Goal: Task Accomplishment & Management: Manage account settings

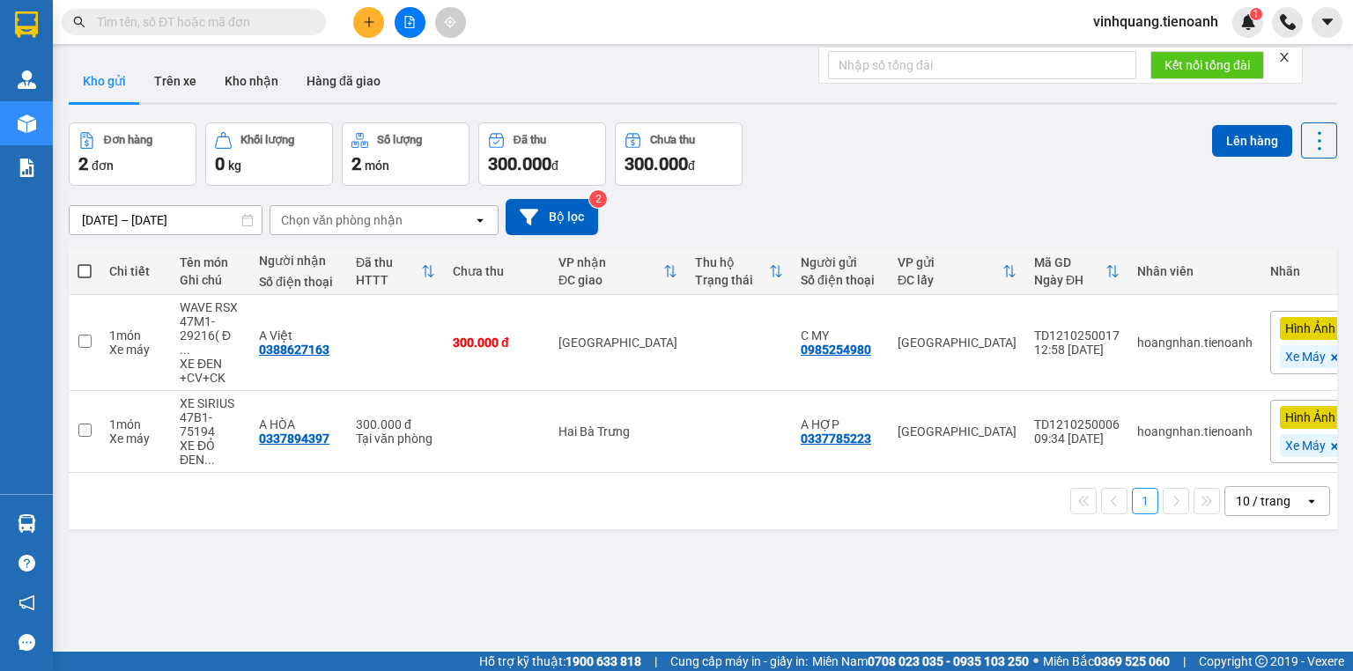
click at [1156, 24] on span "vinhquang.tienoanh" at bounding box center [1155, 22] width 153 height 22
click at [1142, 63] on span "Đăng xuất" at bounding box center [1162, 54] width 117 height 19
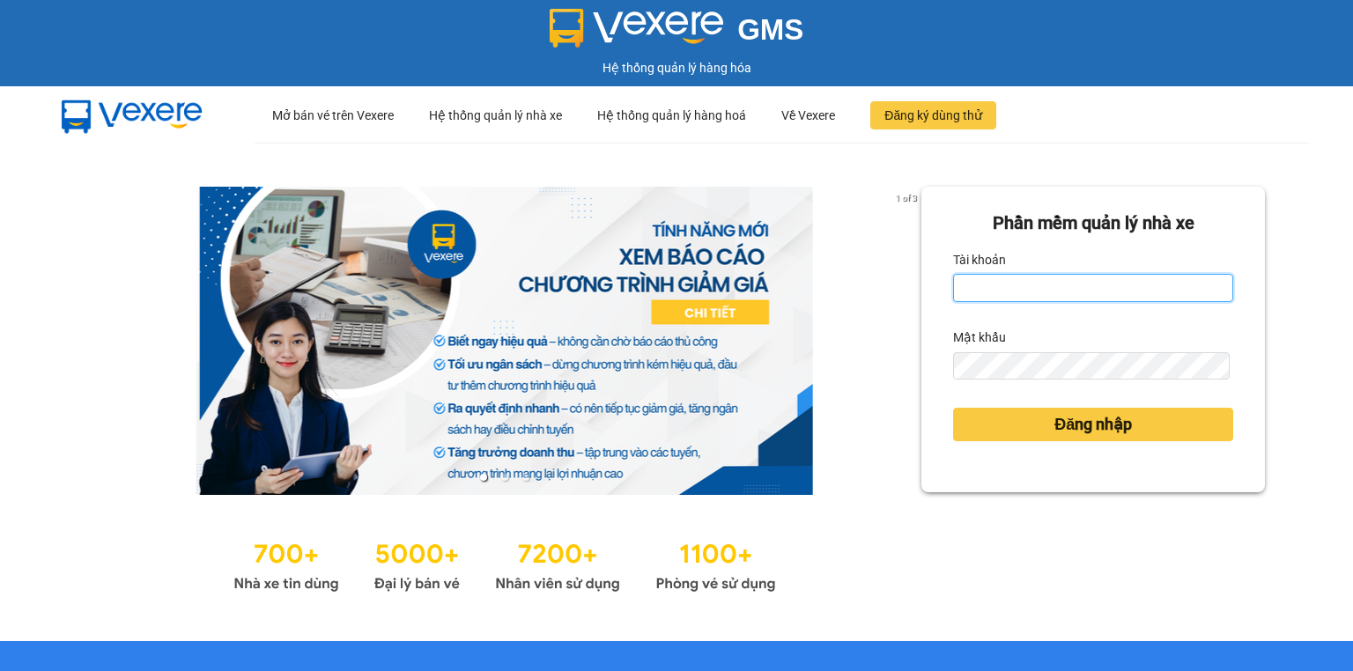
click at [1047, 282] on input "Tài khoản" at bounding box center [1093, 288] width 280 height 28
type input "hoangnhan.tienoanh"
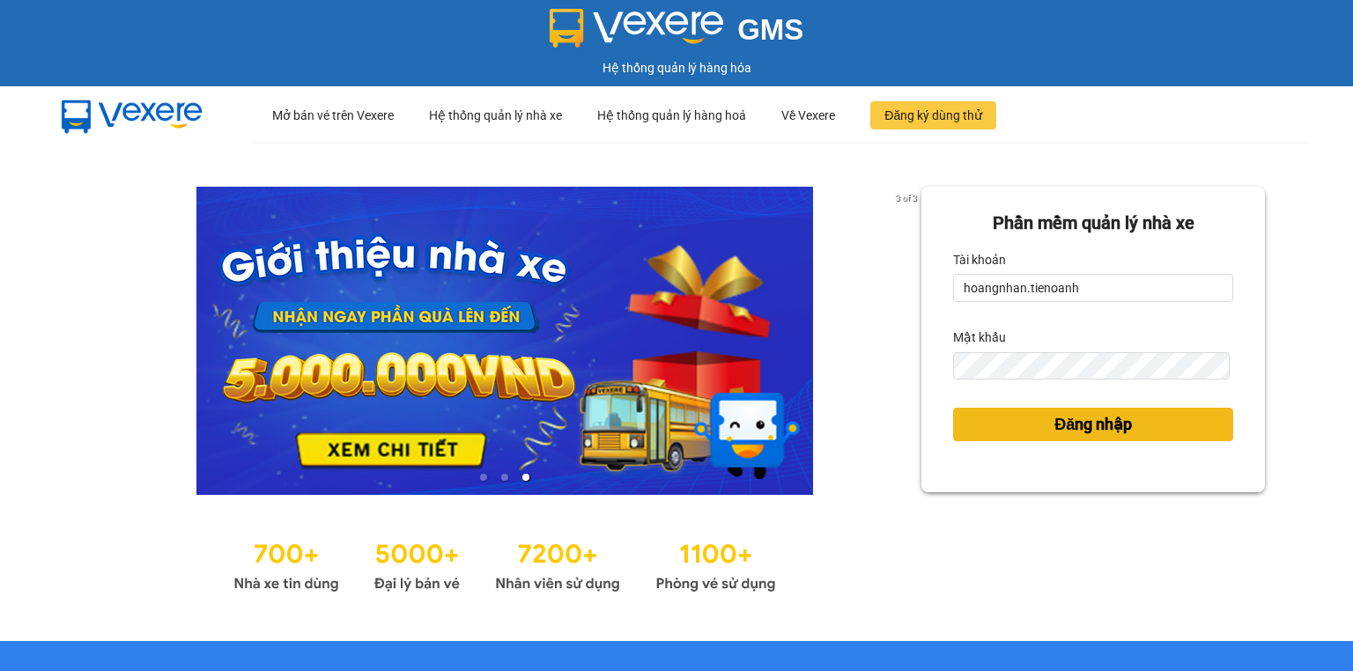
click at [983, 422] on button "Đăng nhập" at bounding box center [1093, 424] width 280 height 33
click at [1083, 427] on span "Đăng nhập" at bounding box center [1092, 424] width 77 height 25
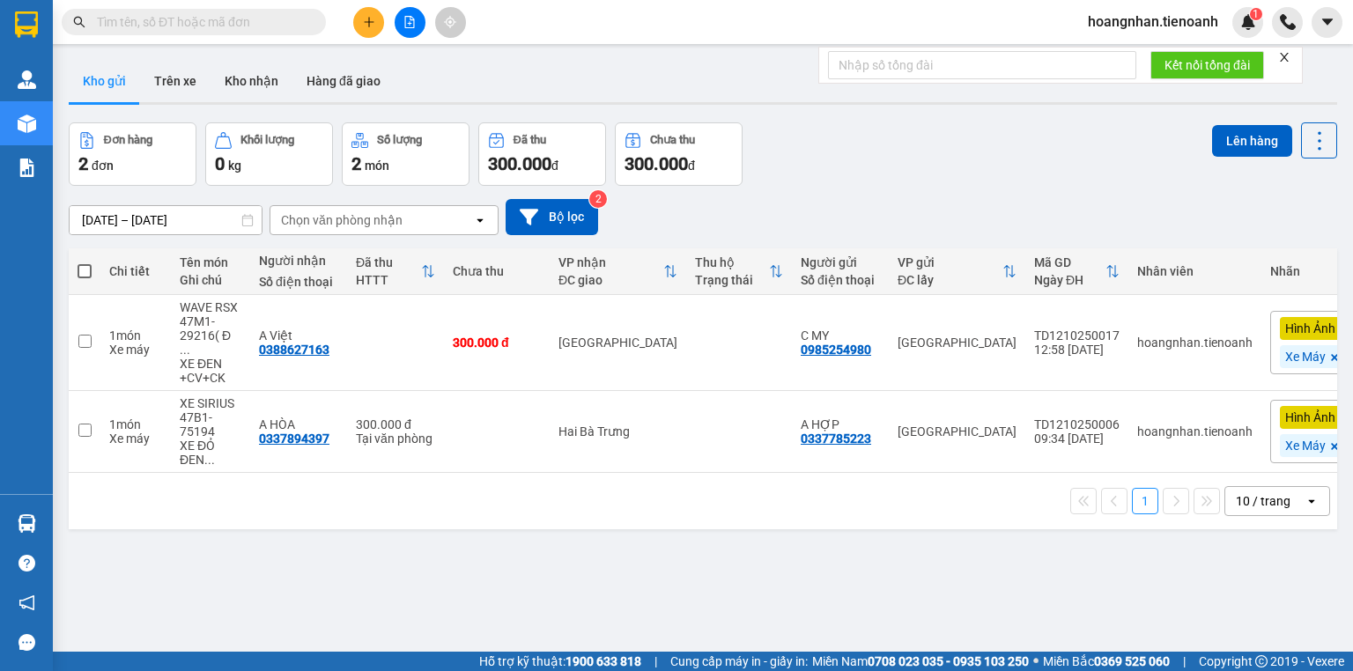
click at [211, 18] on input "text" at bounding box center [201, 21] width 208 height 19
click at [1282, 56] on icon "close" at bounding box center [1284, 57] width 12 height 12
click at [225, 24] on input "text" at bounding box center [201, 21] width 208 height 19
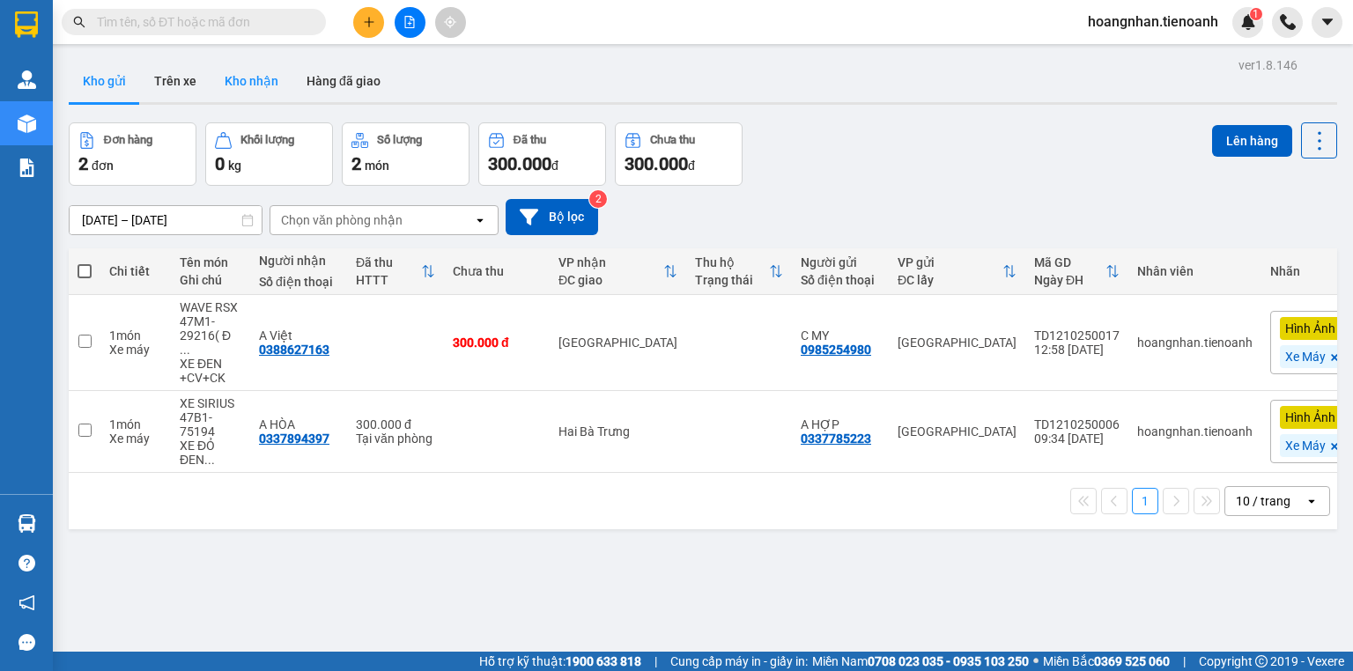
click at [240, 76] on button "Kho nhận" at bounding box center [251, 81] width 82 height 42
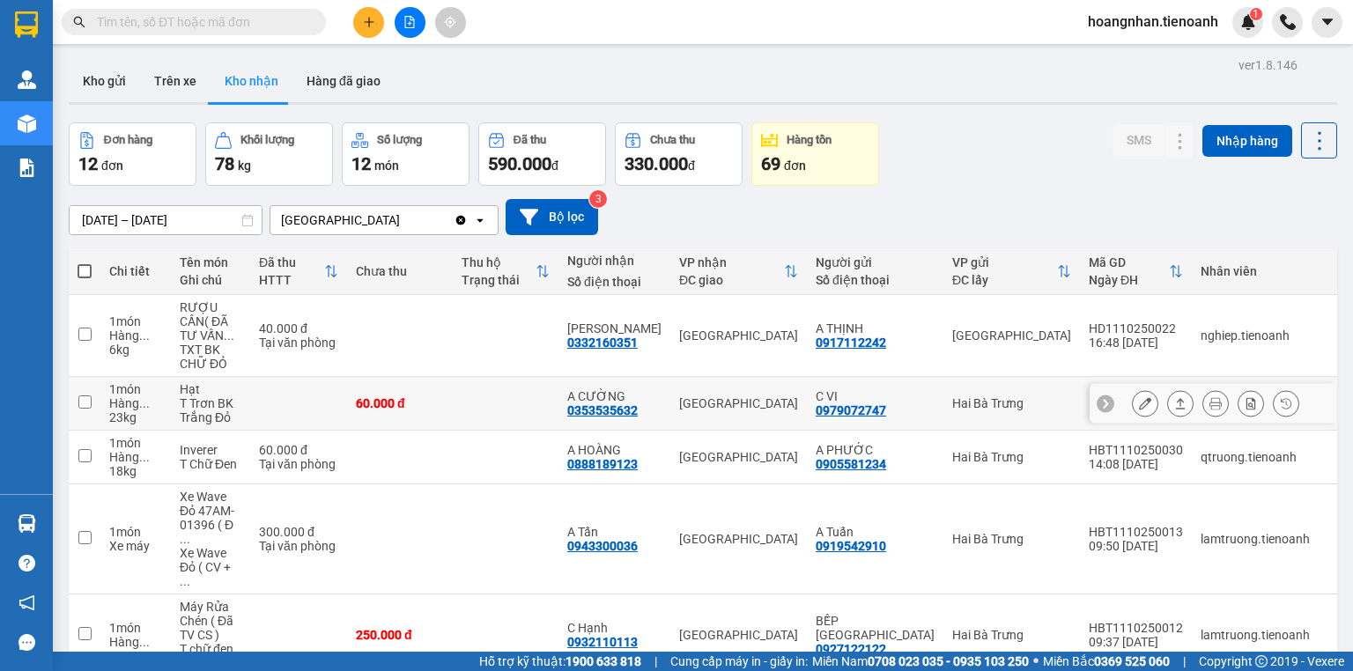
scroll to position [359, 0]
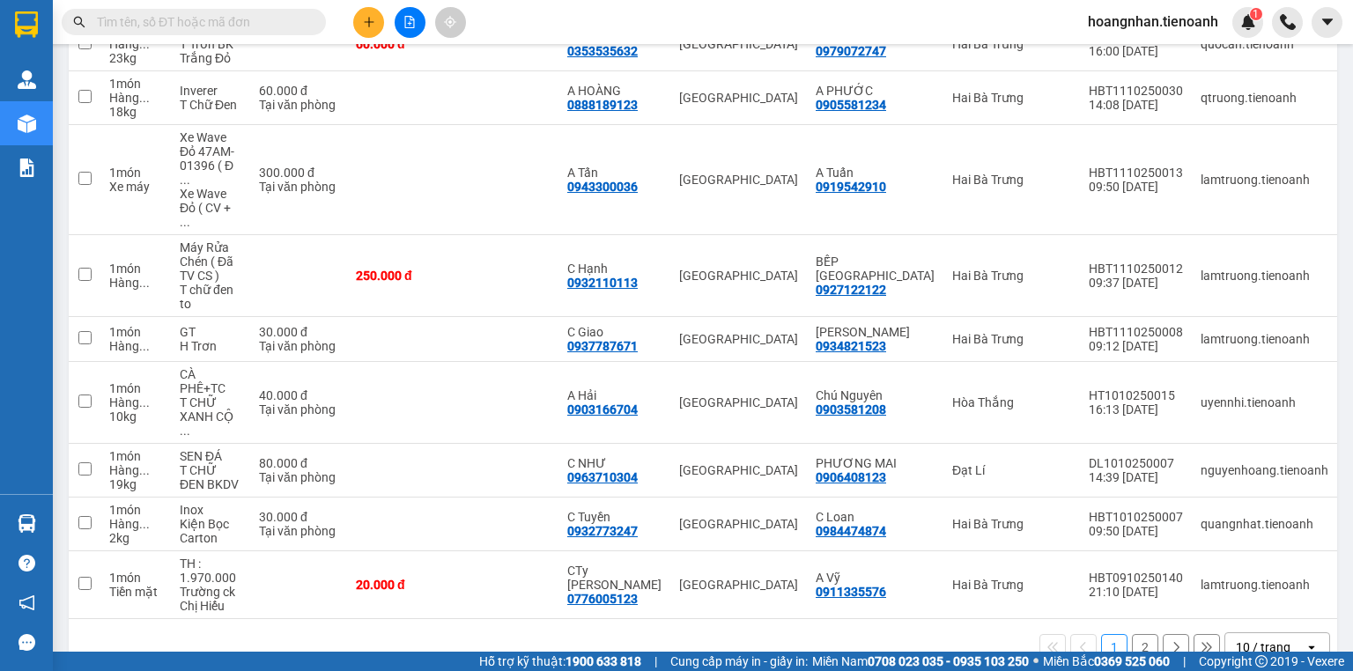
click at [1274, 638] on div "10 / trang" at bounding box center [1262, 647] width 55 height 18
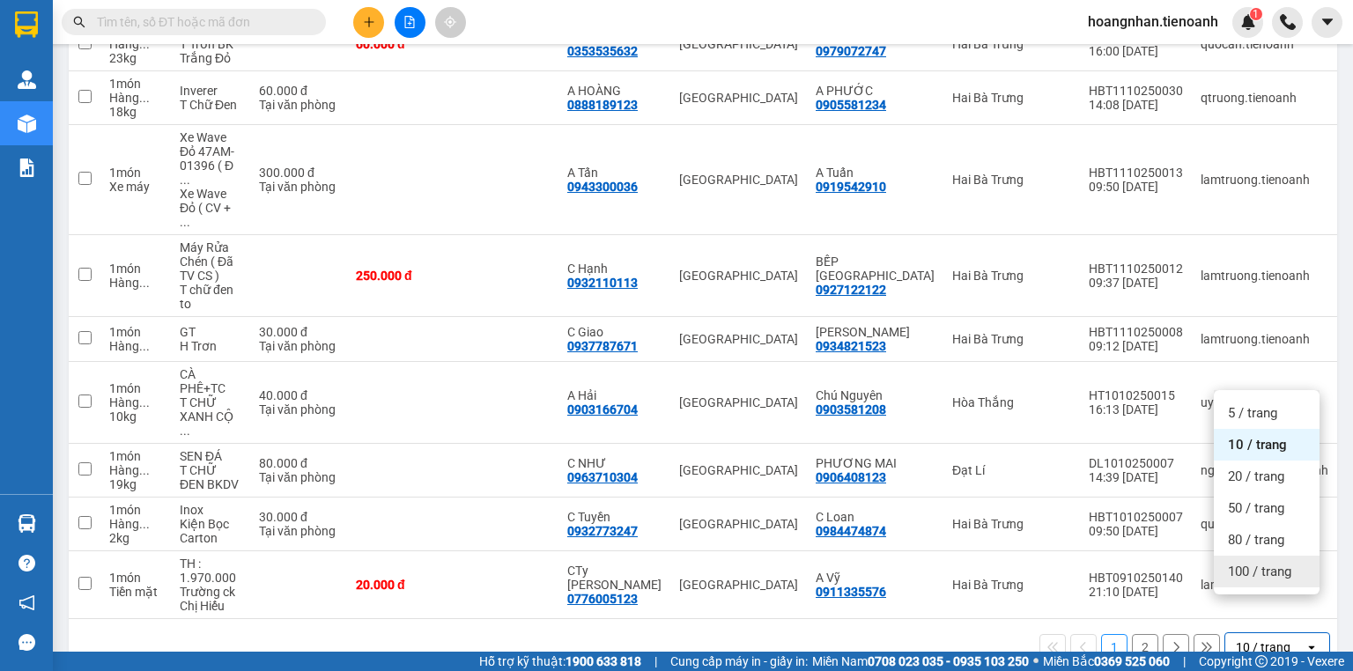
click at [1258, 574] on span "100 / trang" at bounding box center [1259, 572] width 63 height 18
